Goal: Register for event/course

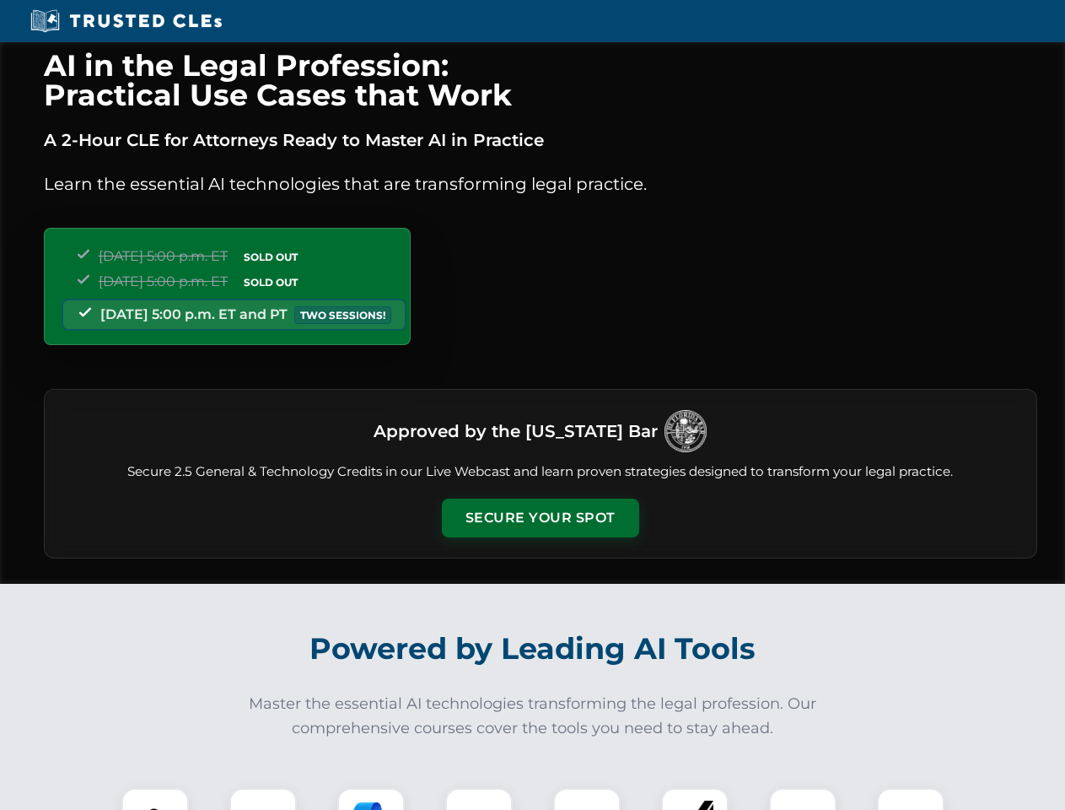
click at [540, 518] on button "Secure Your Spot" at bounding box center [540, 517] width 197 height 39
click at [155, 799] on img at bounding box center [155, 821] width 49 height 49
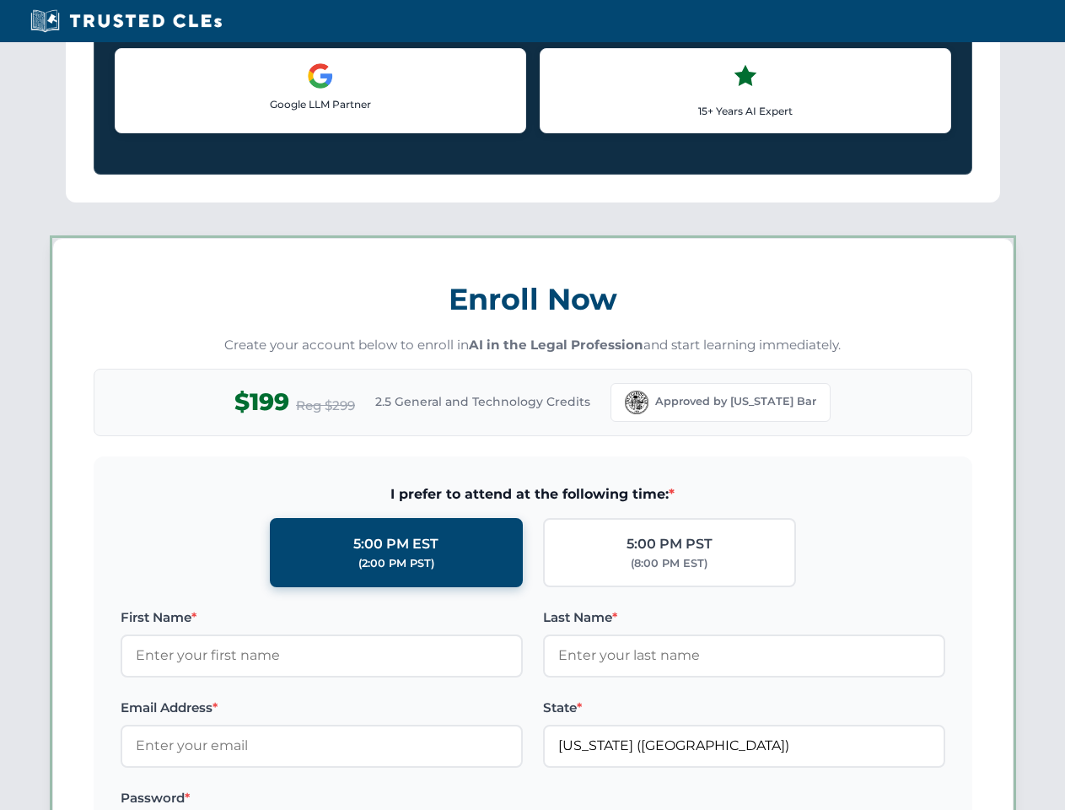
click at [371, 799] on label "Password *" at bounding box center [322, 798] width 402 height 20
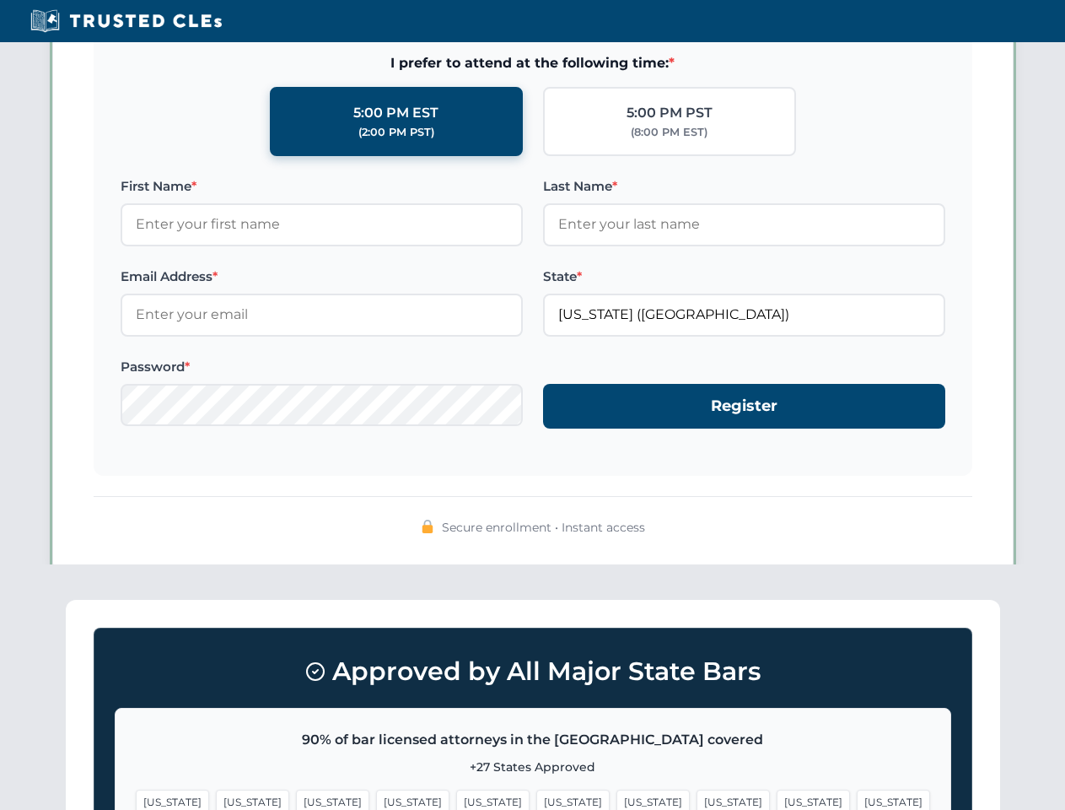
click at [777, 799] on span "[US_STATE]" at bounding box center [813, 801] width 73 height 24
